Goal: Find contact information: Find contact information

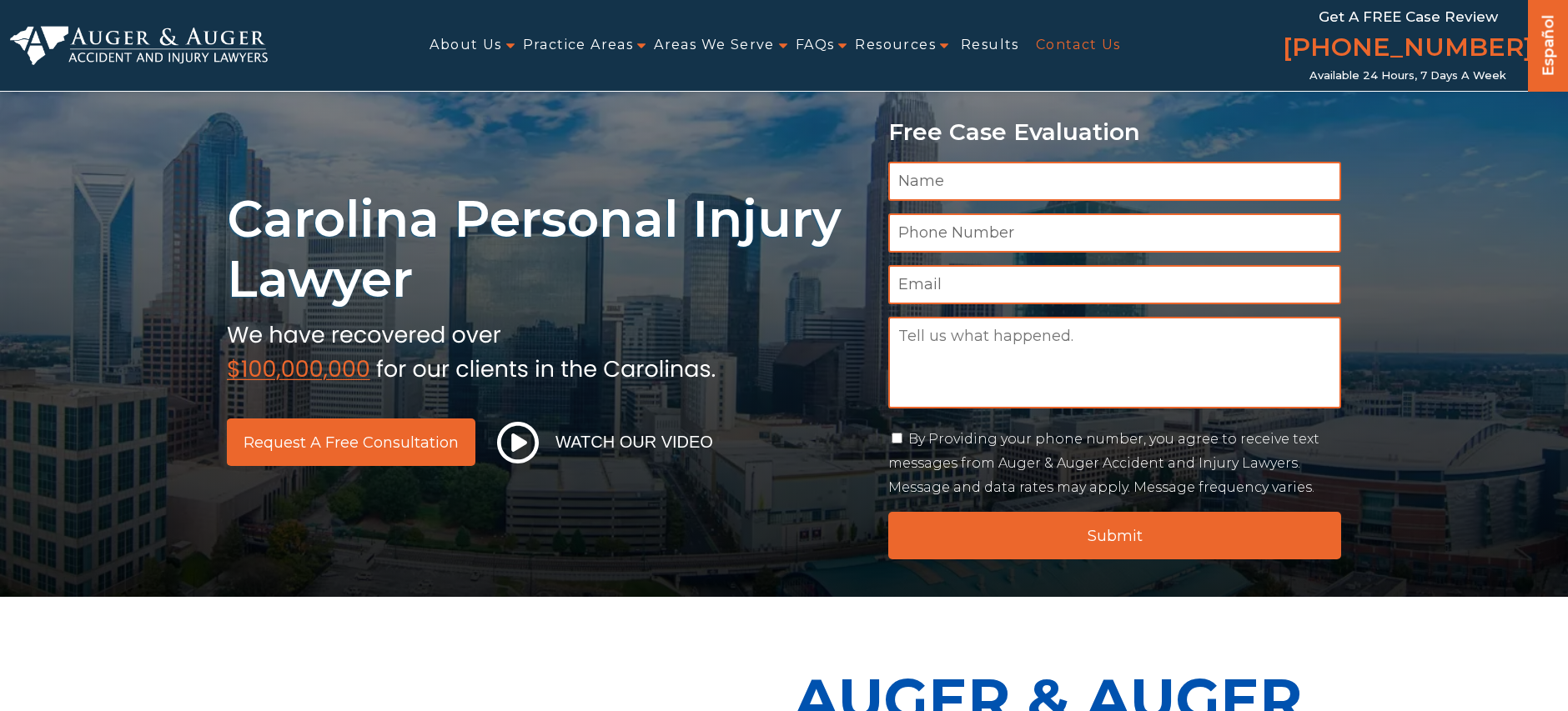
click at [1085, 41] on link "Contact Us" at bounding box center [1079, 44] width 85 height 37
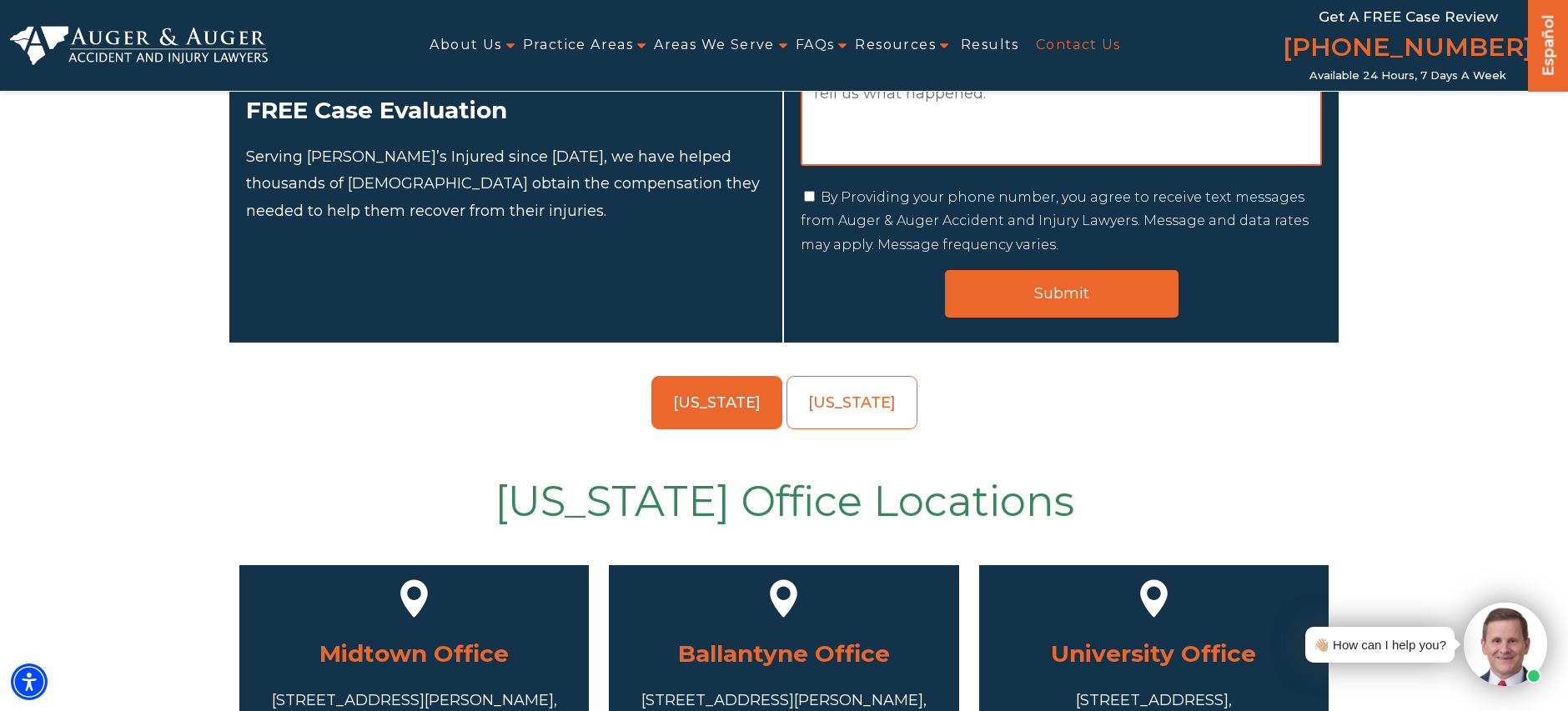
scroll to position [372, 0]
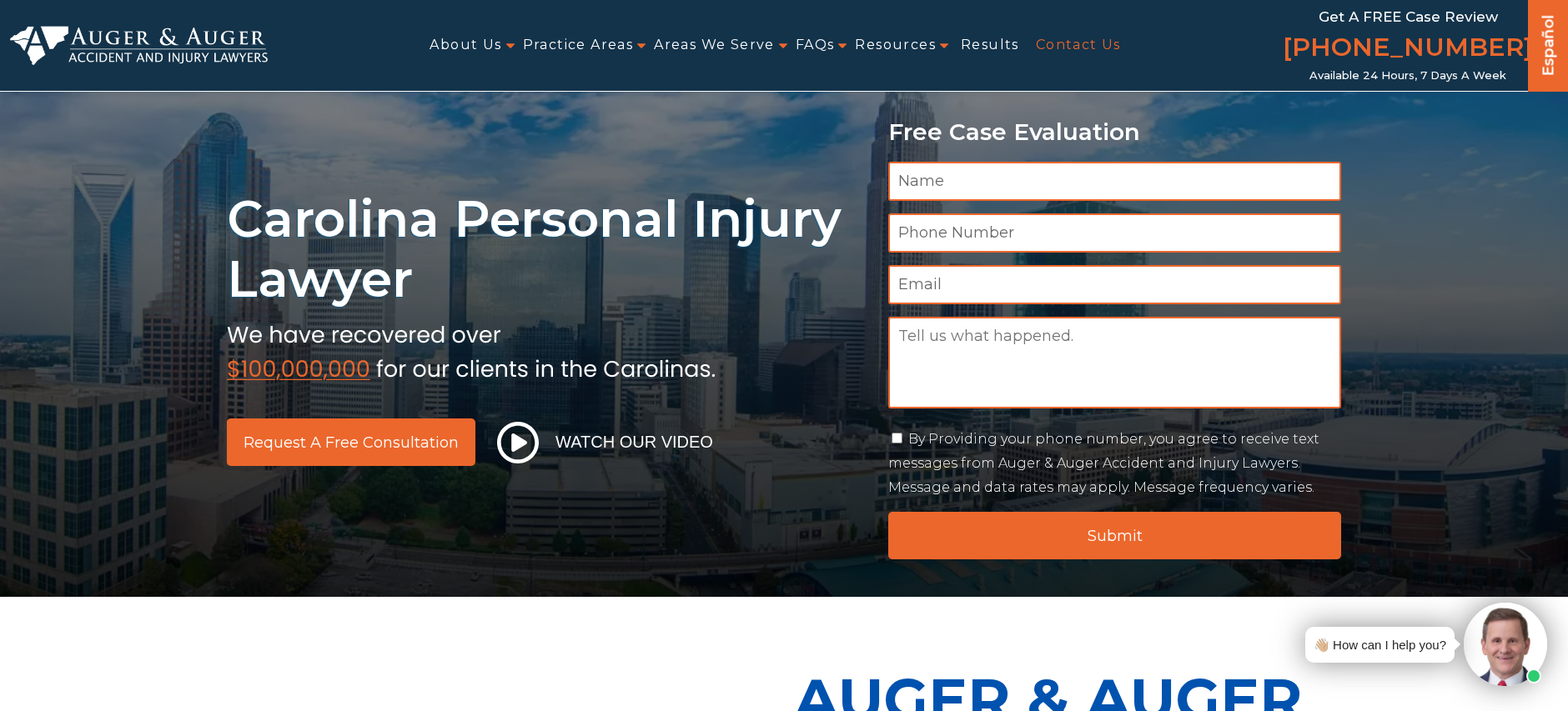
click at [1060, 47] on link "Contact Us" at bounding box center [1079, 44] width 85 height 37
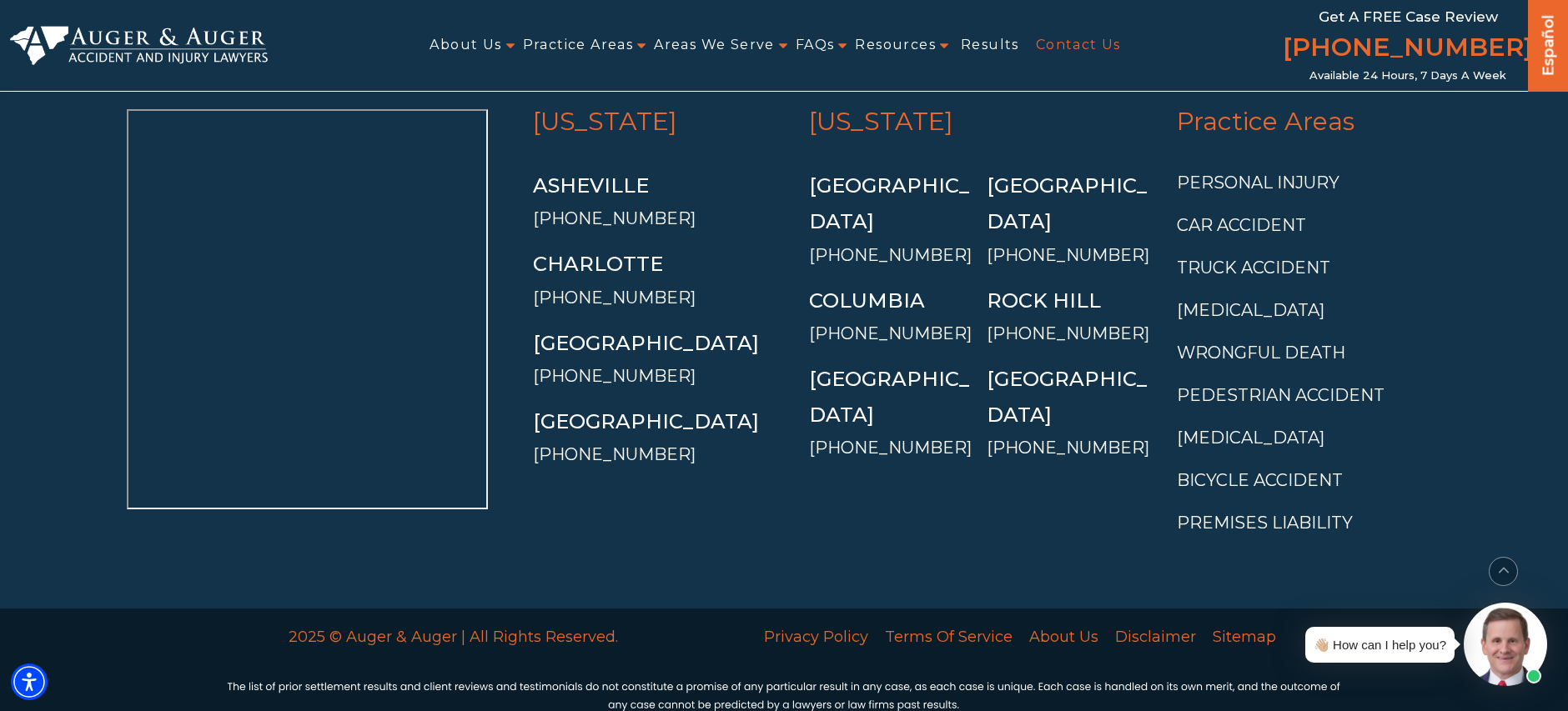
scroll to position [3704, 0]
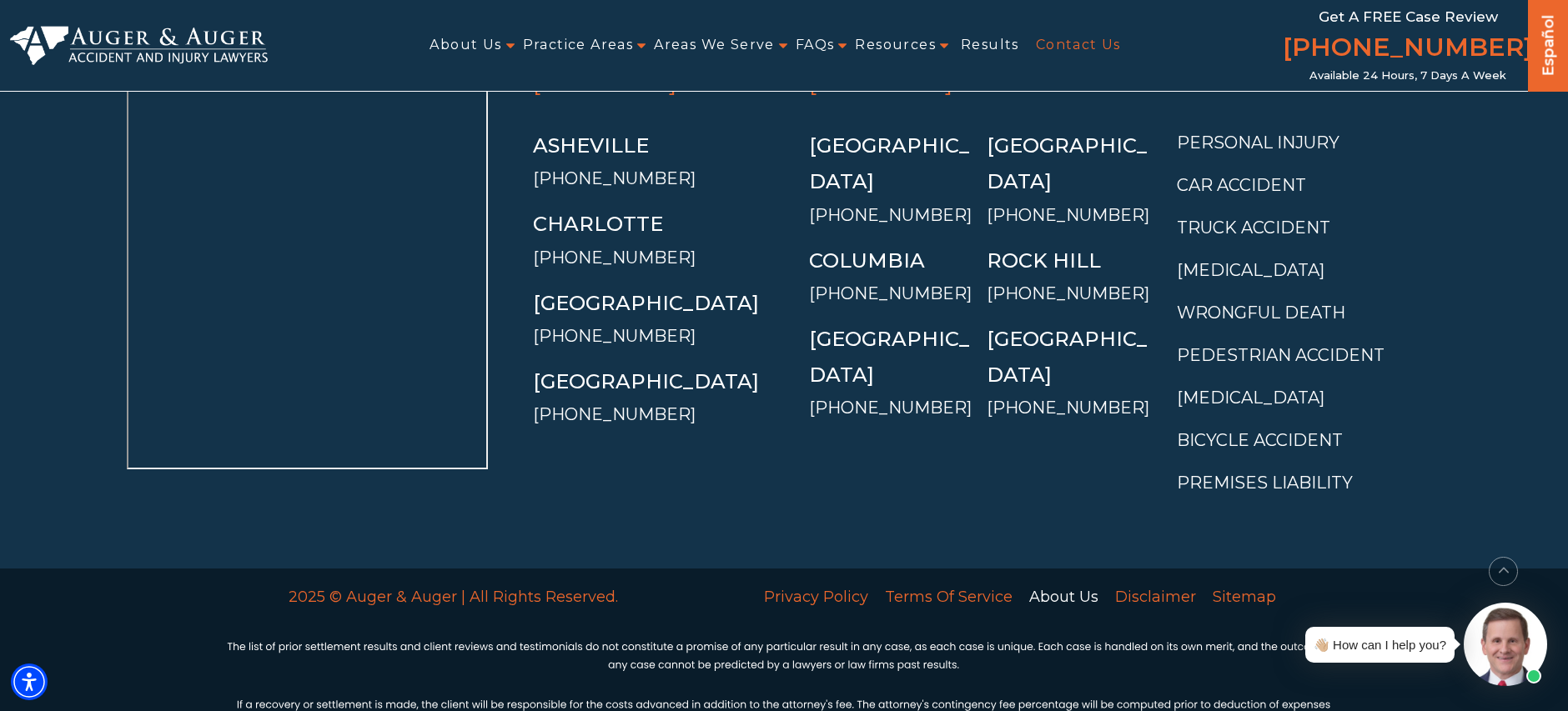
click at [1078, 580] on link "About Us" at bounding box center [1063, 597] width 86 height 35
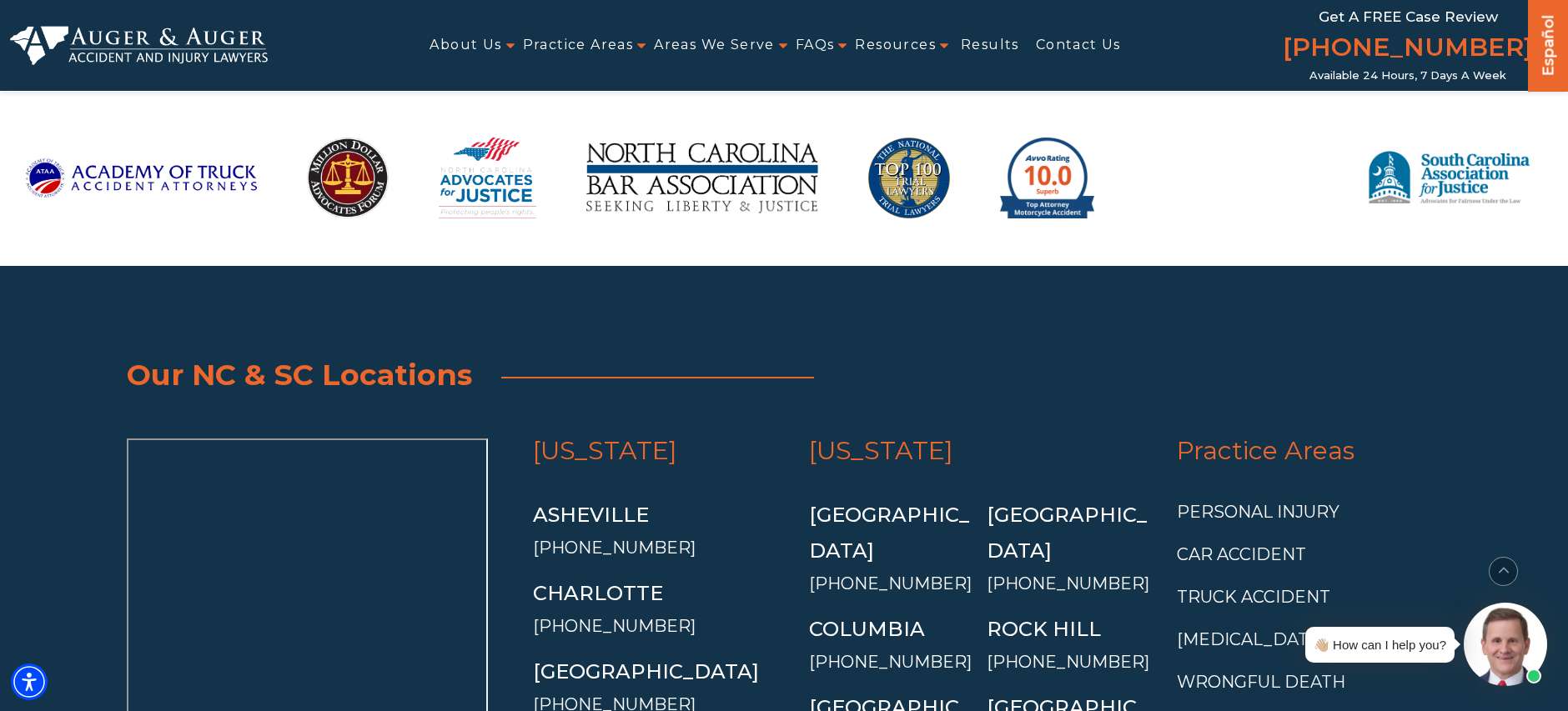
scroll to position [4190, 0]
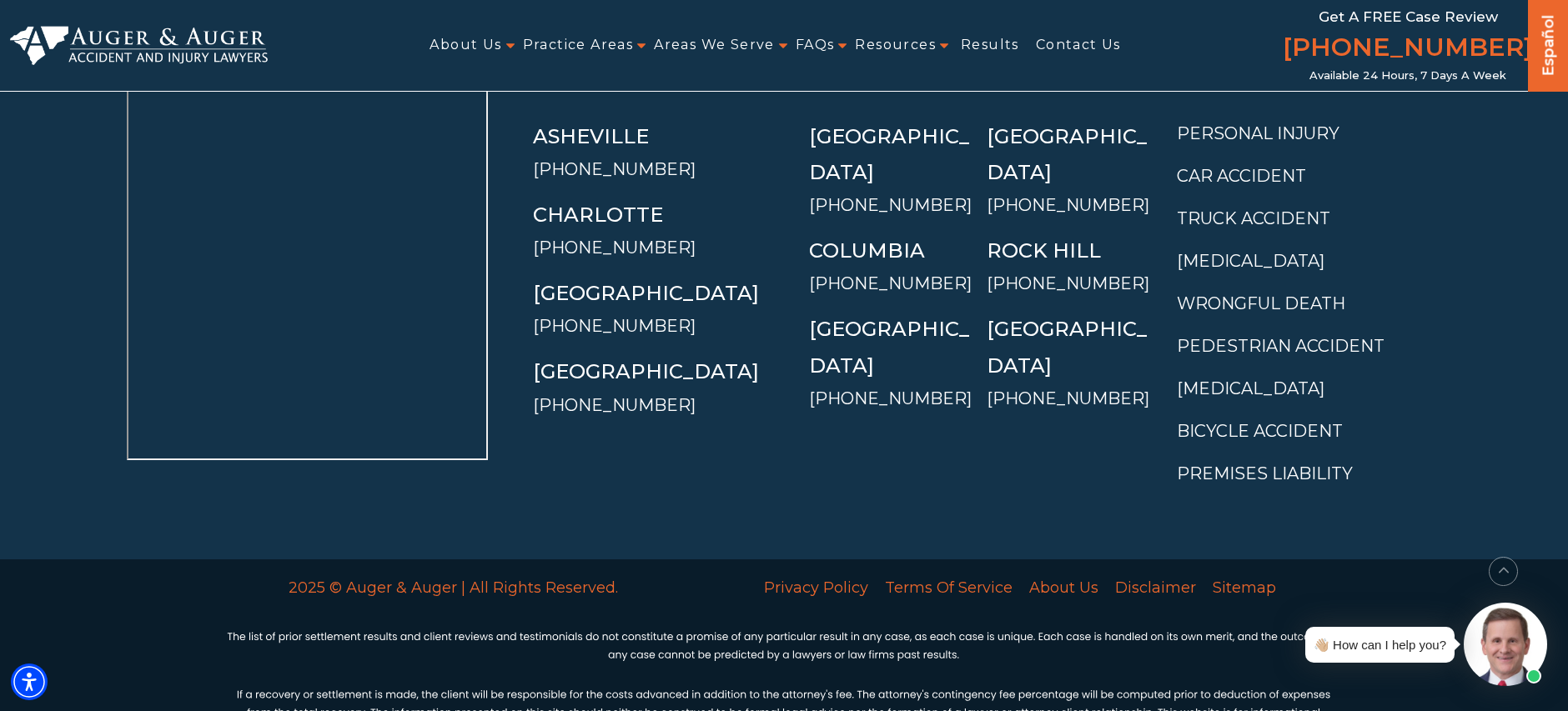
click at [217, 37] on img at bounding box center [139, 45] width 258 height 39
